Goal: Download file/media

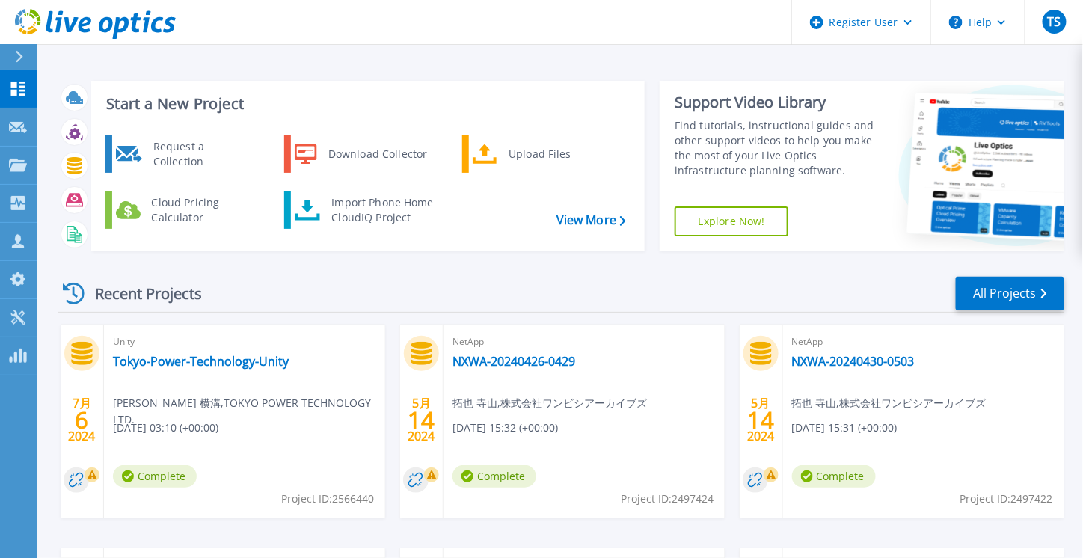
click at [461, 289] on div "Recent Projects All Projects" at bounding box center [561, 293] width 1007 height 37
click at [378, 156] on div "Download Collector" at bounding box center [377, 154] width 113 height 30
click at [355, 159] on div "Download Collector" at bounding box center [377, 154] width 113 height 30
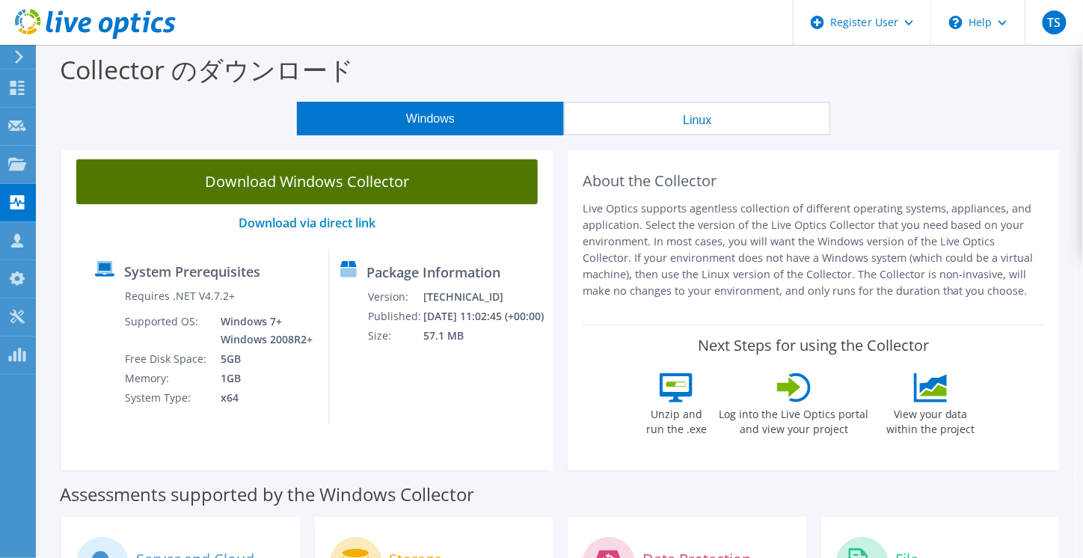
click at [422, 191] on link "Download Windows Collector" at bounding box center [307, 181] width 462 height 45
